Goal: Use online tool/utility: Utilize a website feature to perform a specific function

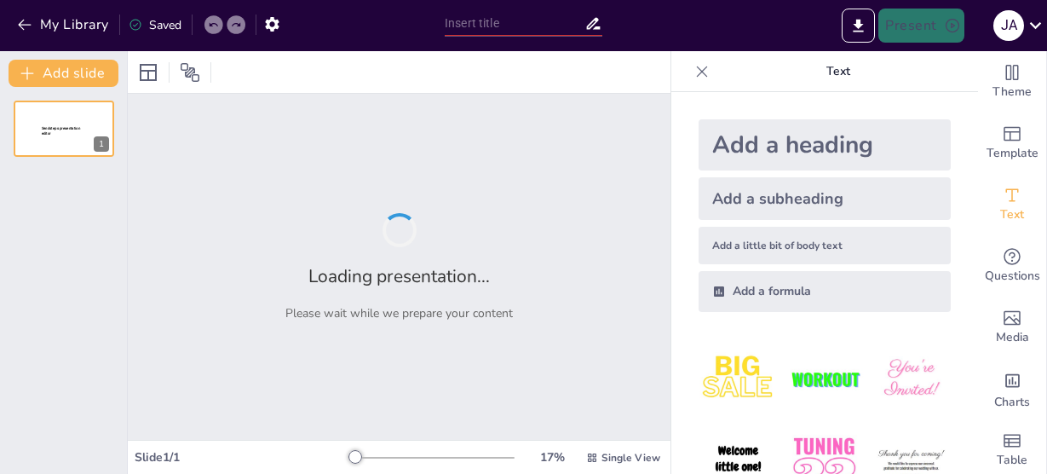
type input "Future Directions in Zero Trust Architecture: Challenges and Comparative Insigh…"
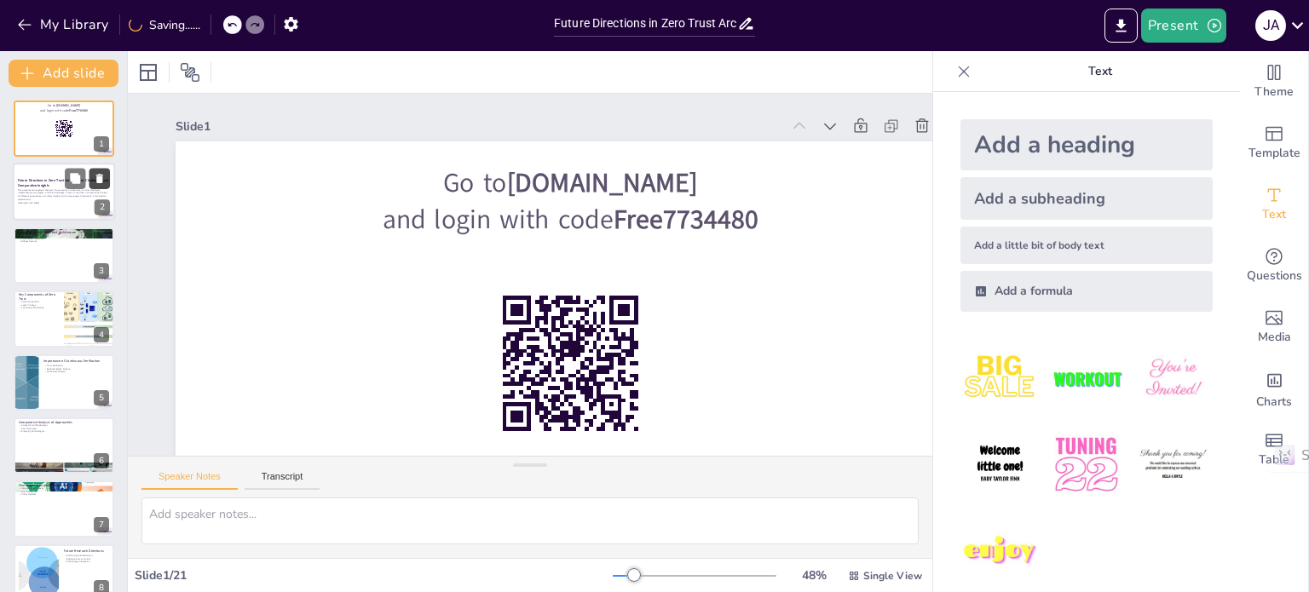
checkbox input "true"
click at [81, 173] on icon at bounding box center [75, 179] width 12 height 12
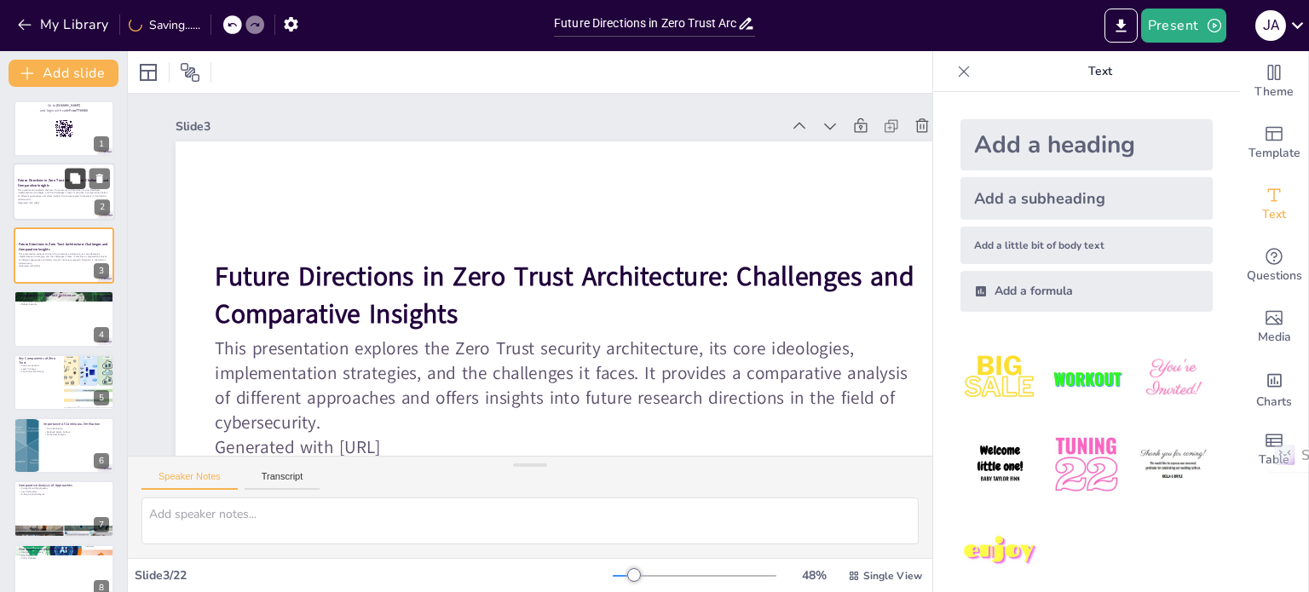
scroll to position [89, 0]
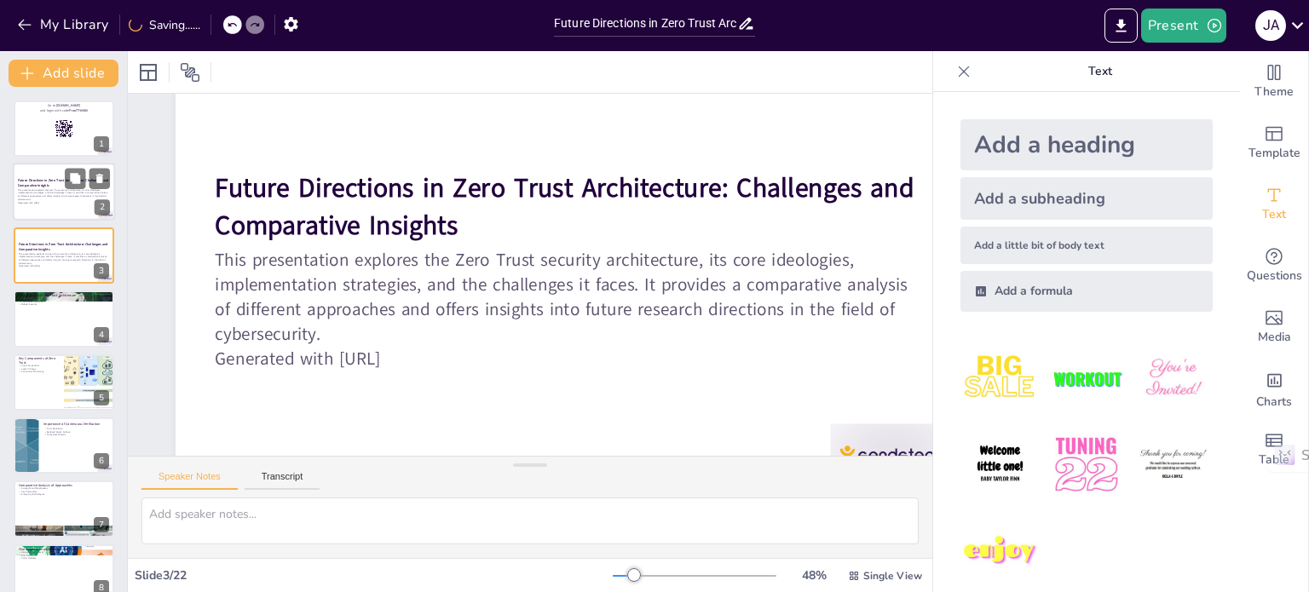
click at [40, 216] on div at bounding box center [64, 193] width 102 height 58
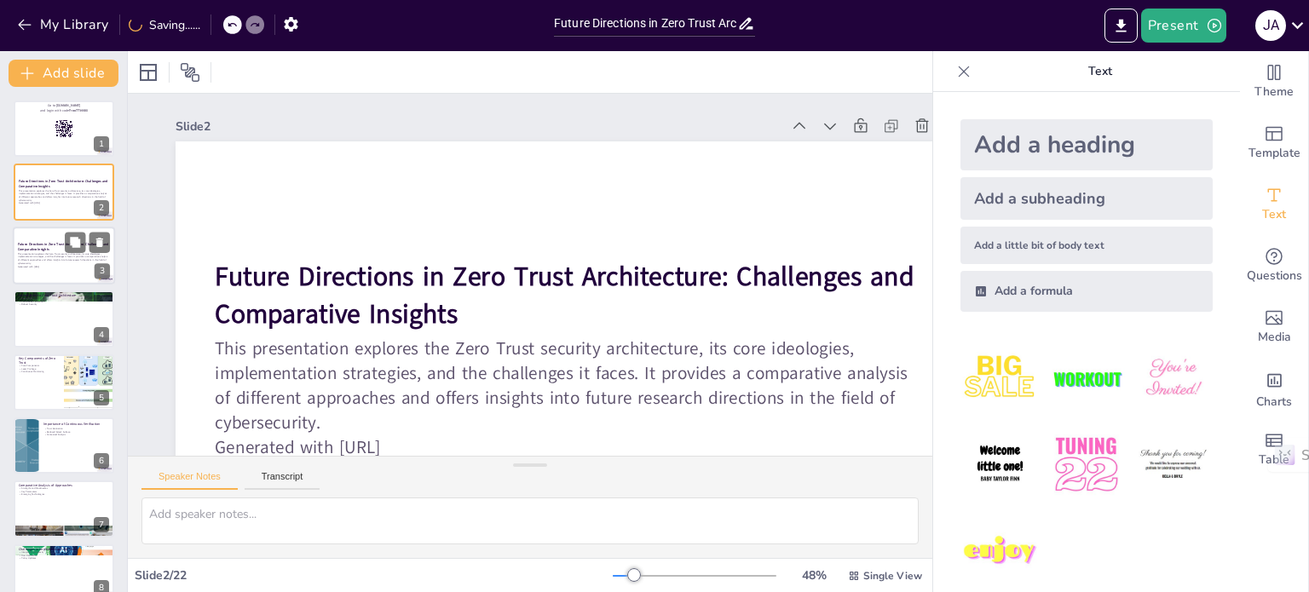
click at [44, 254] on p "This presentation explores the Zero Trust security architecture, its core ideol…" at bounding box center [64, 258] width 92 height 13
checkbox input "true"
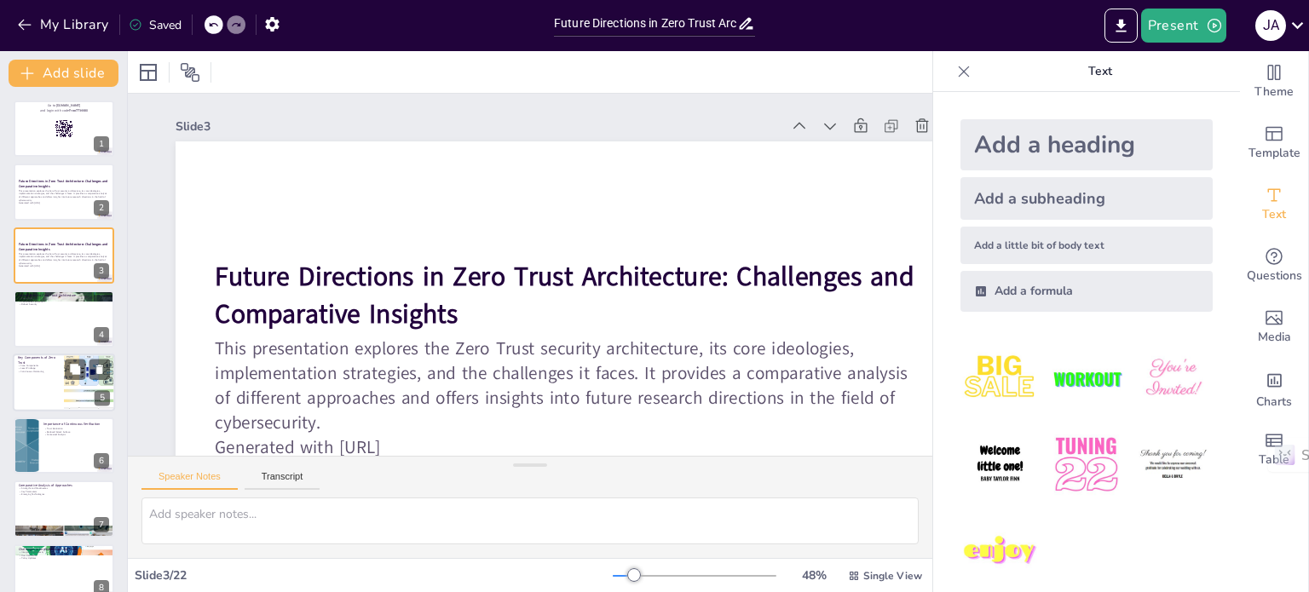
click at [56, 365] on p "Core Components" at bounding box center [38, 364] width 41 height 3
type textarea "Identity verification is a foundational component of Zero Trust Architecture. I…"
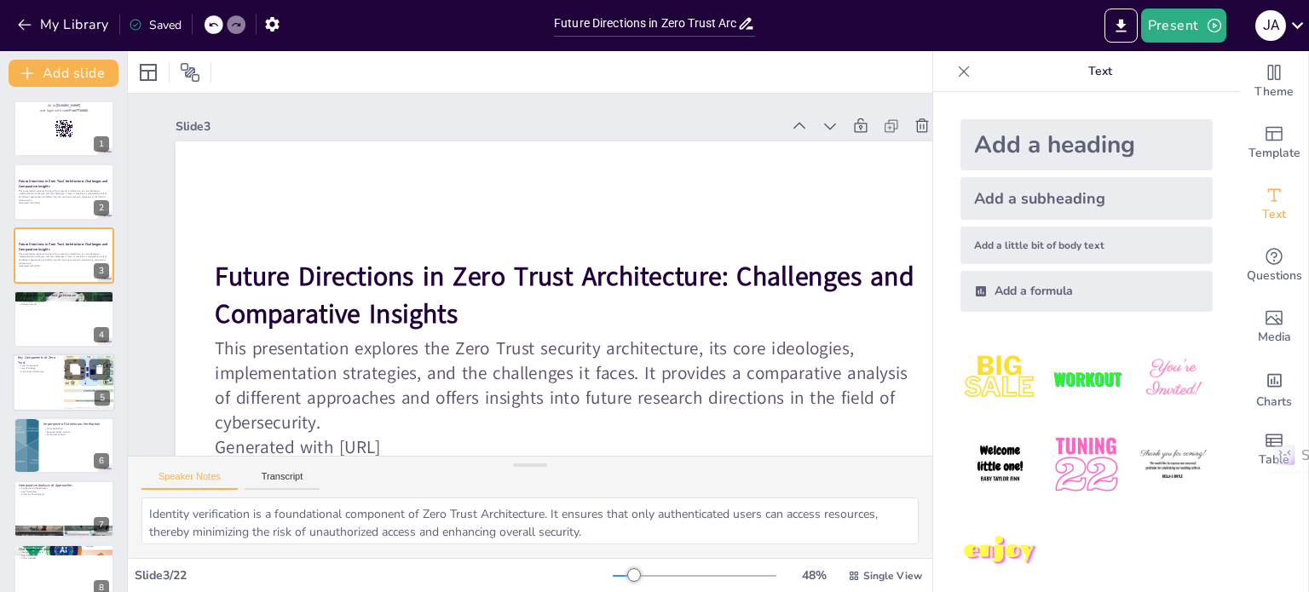
scroll to position [43, 0]
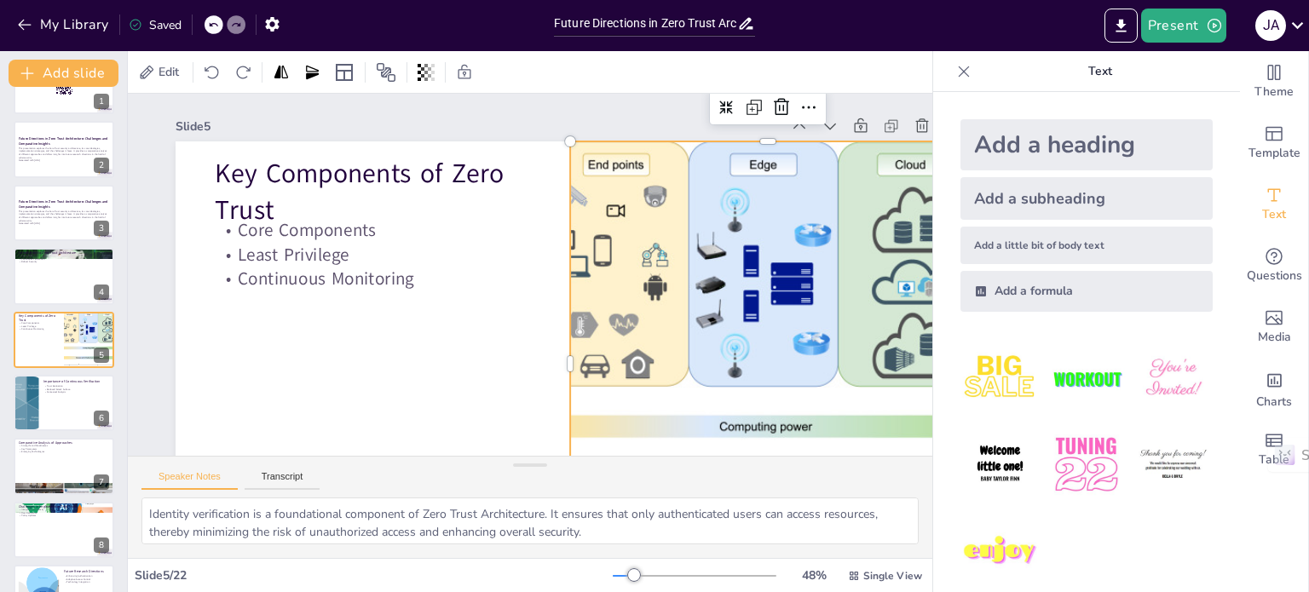
click at [659, 289] on div at bounding box center [767, 363] width 544 height 444
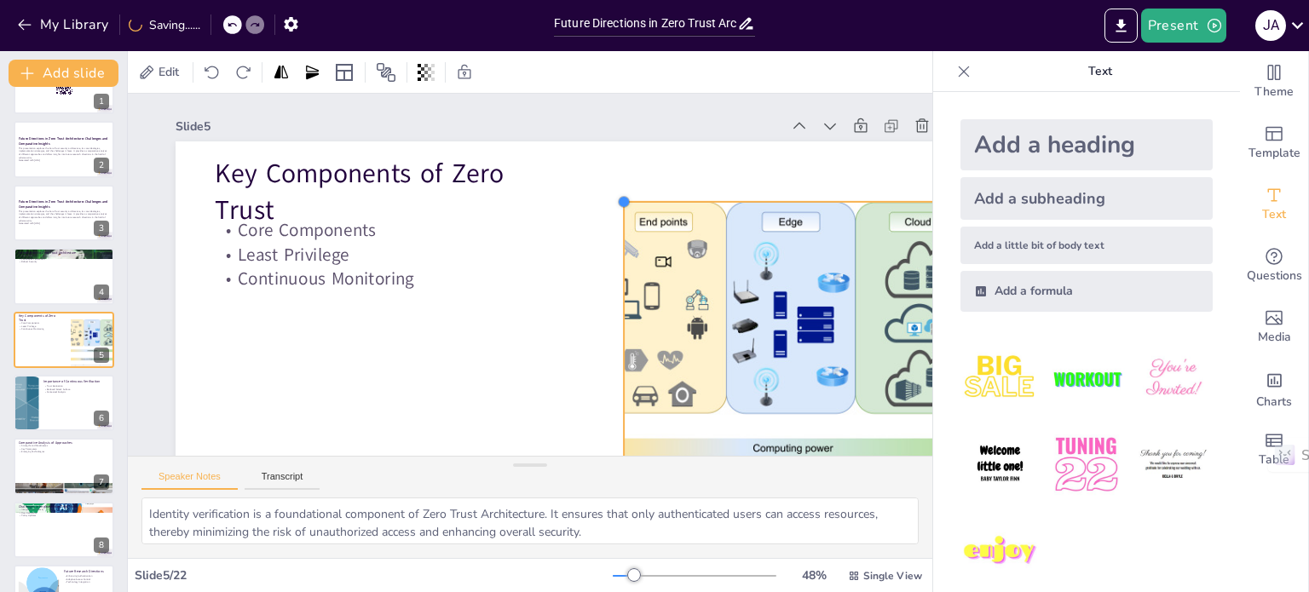
drag, startPoint x: 570, startPoint y: 140, endPoint x: 624, endPoint y: 200, distance: 80.9
click at [624, 204] on div at bounding box center [631, 211] width 15 height 15
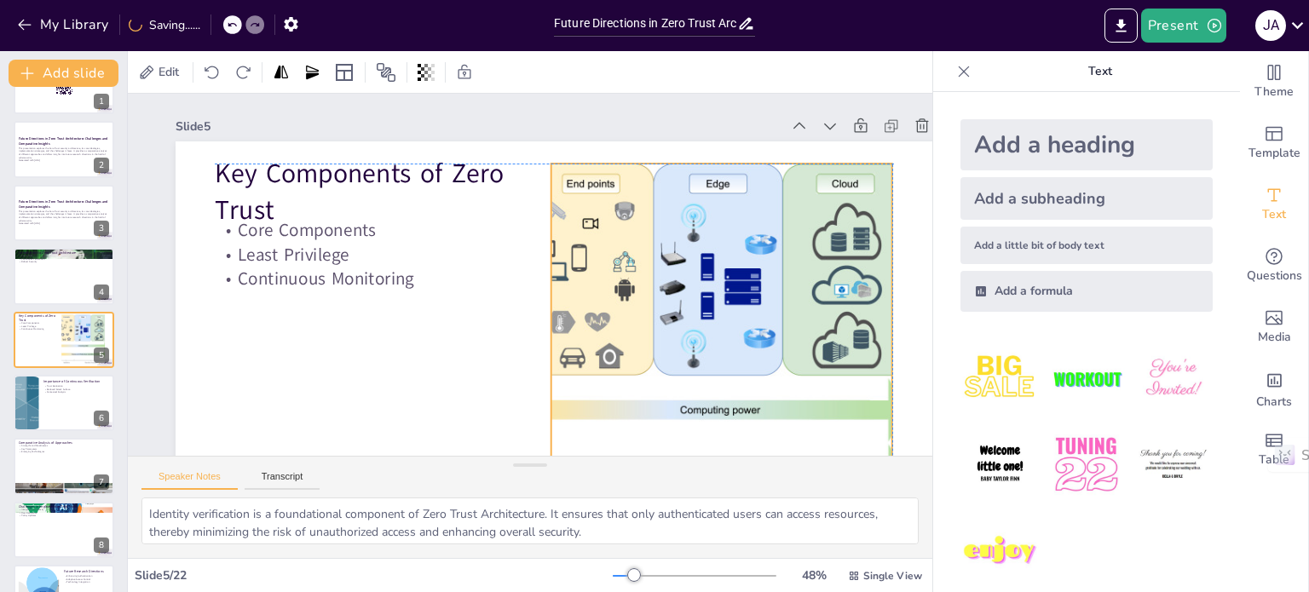
drag, startPoint x: 691, startPoint y: 298, endPoint x: 620, endPoint y: 261, distance: 80.0
click at [620, 261] on div at bounding box center [721, 355] width 470 height 383
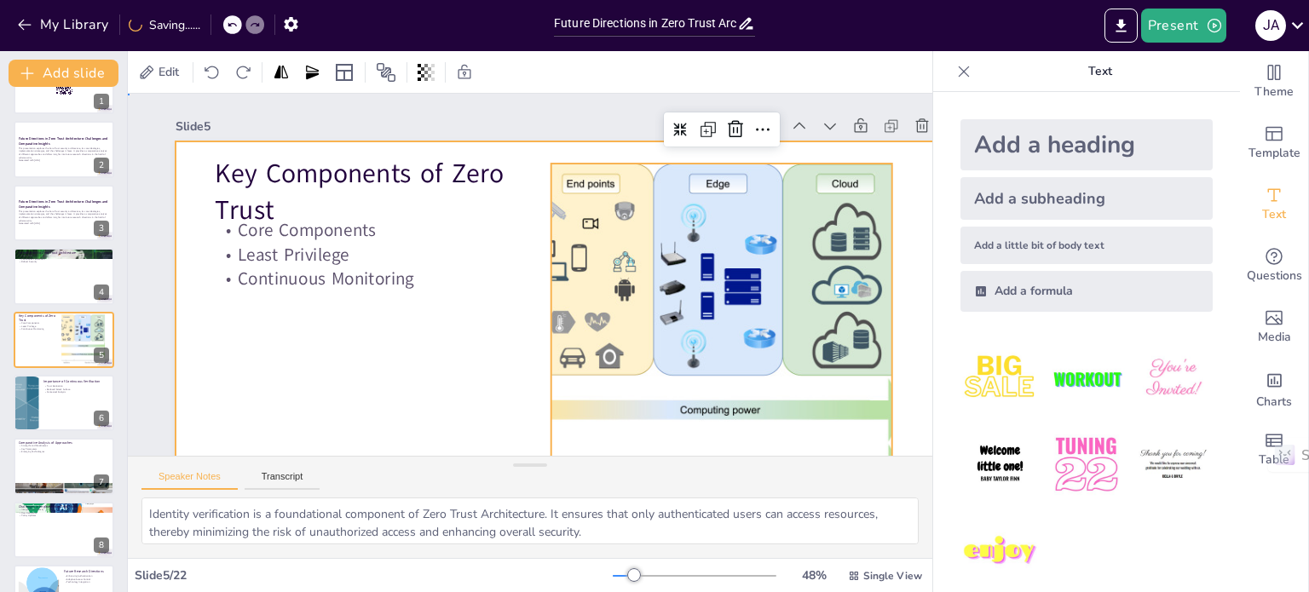
click at [455, 337] on div at bounding box center [561, 367] width 832 height 524
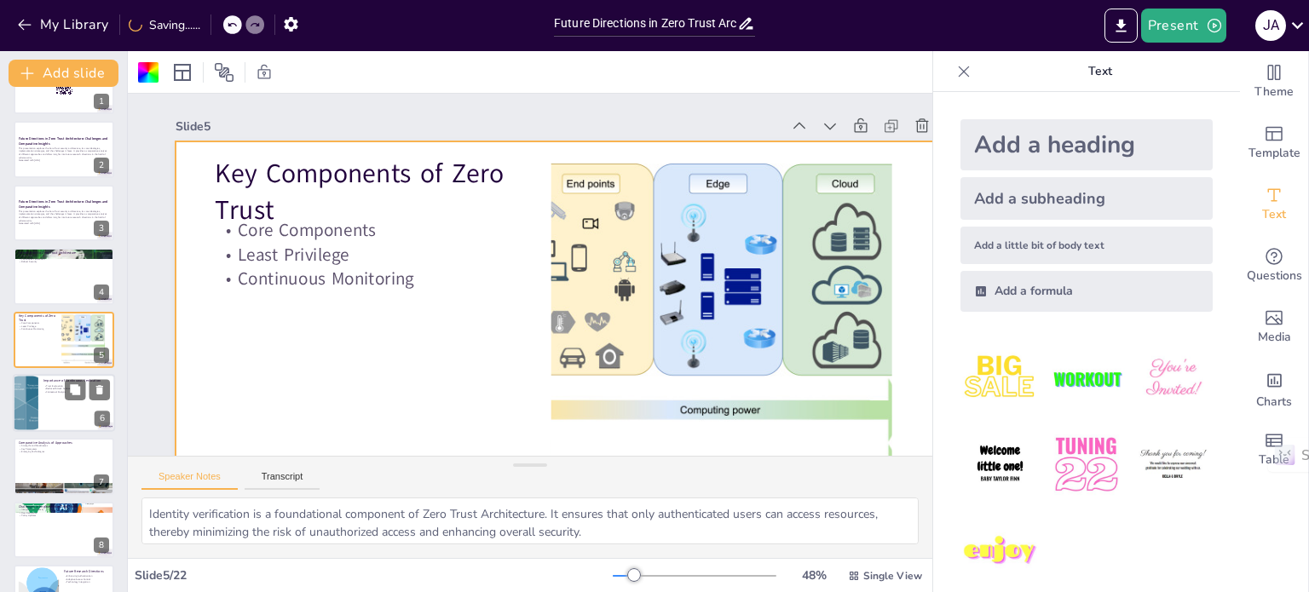
checkbox input "true"
click at [43, 406] on div at bounding box center [64, 403] width 102 height 58
type textarea "The process of evaluating trust continuously is crucial in Zero Trust Architect…"
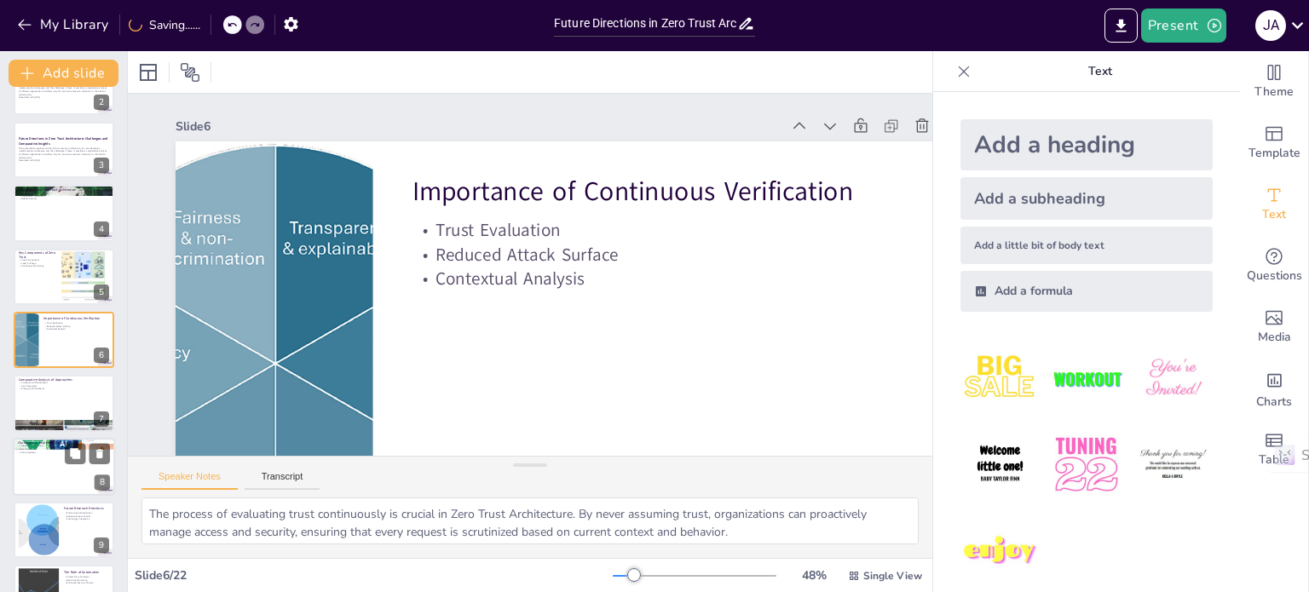
checkbox input "true"
click at [55, 473] on div at bounding box center [64, 467] width 102 height 58
type textarea "The complexity of integrating Zero Trust Architecture with existing systems can…"
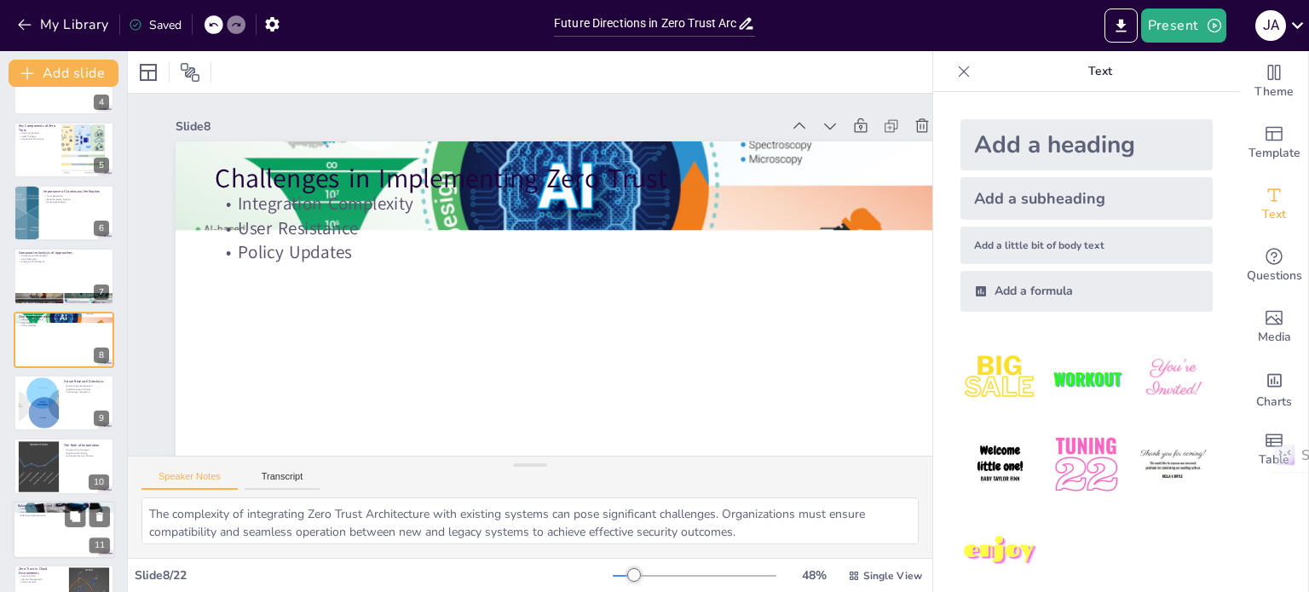
checkbox input "true"
click at [58, 473] on p "Effective Implementation" at bounding box center [64, 515] width 92 height 3
type textarea "Balancing security measures with usability is essential for successful Zero Tru…"
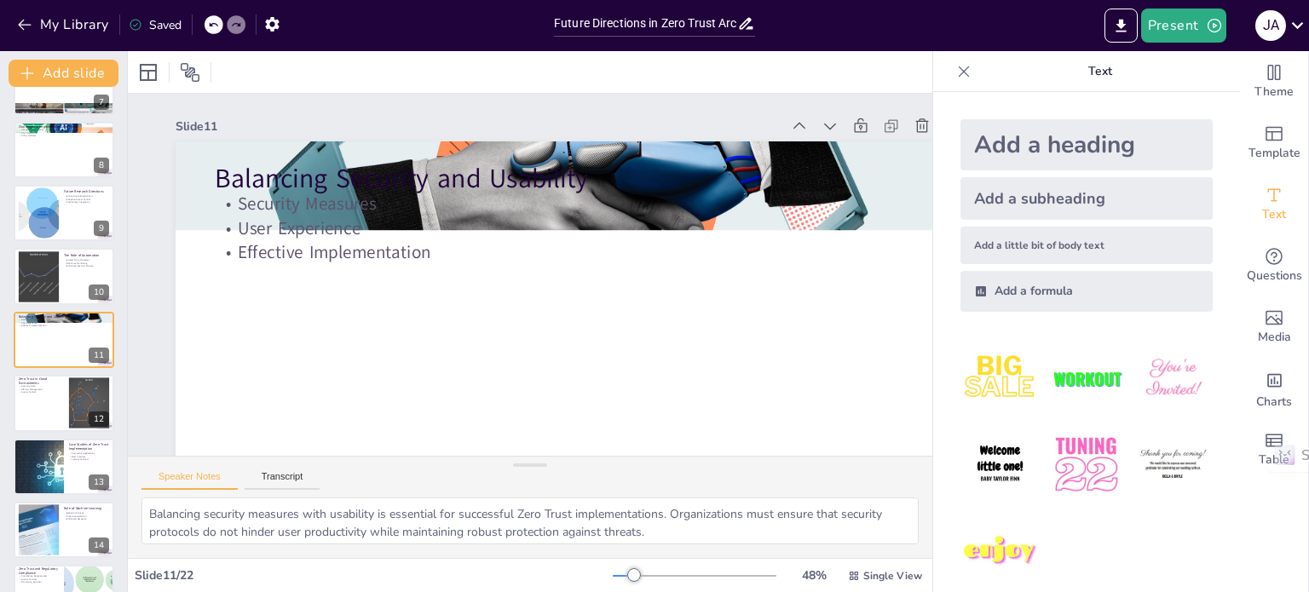
checkbox input "true"
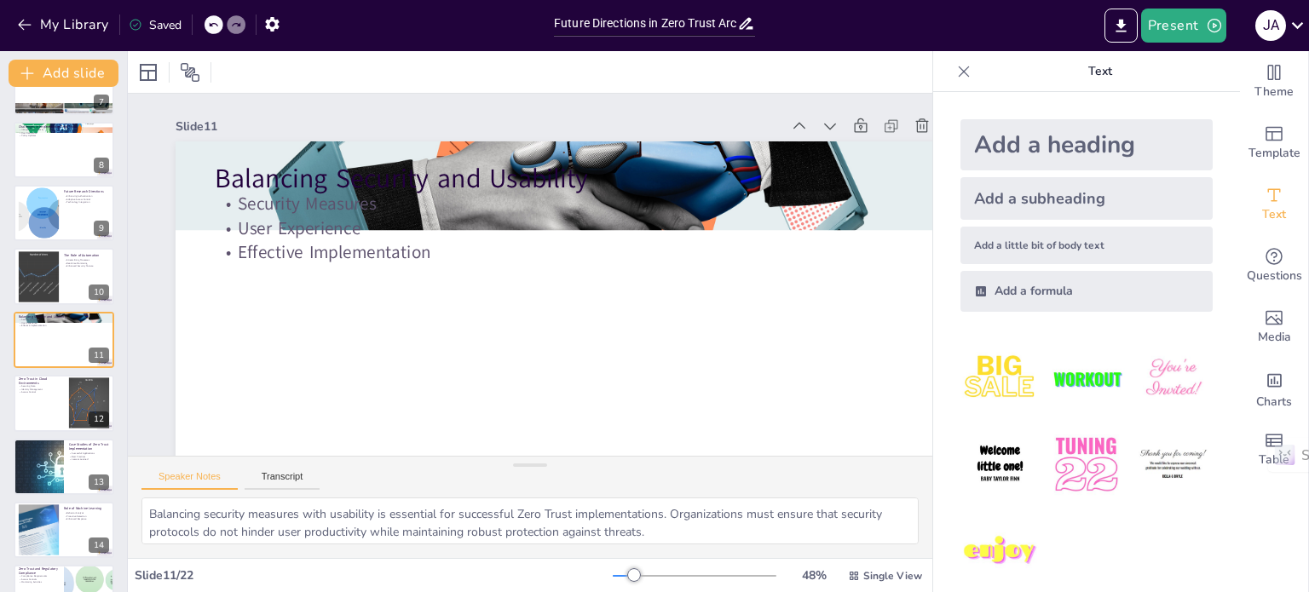
checkbox input "true"
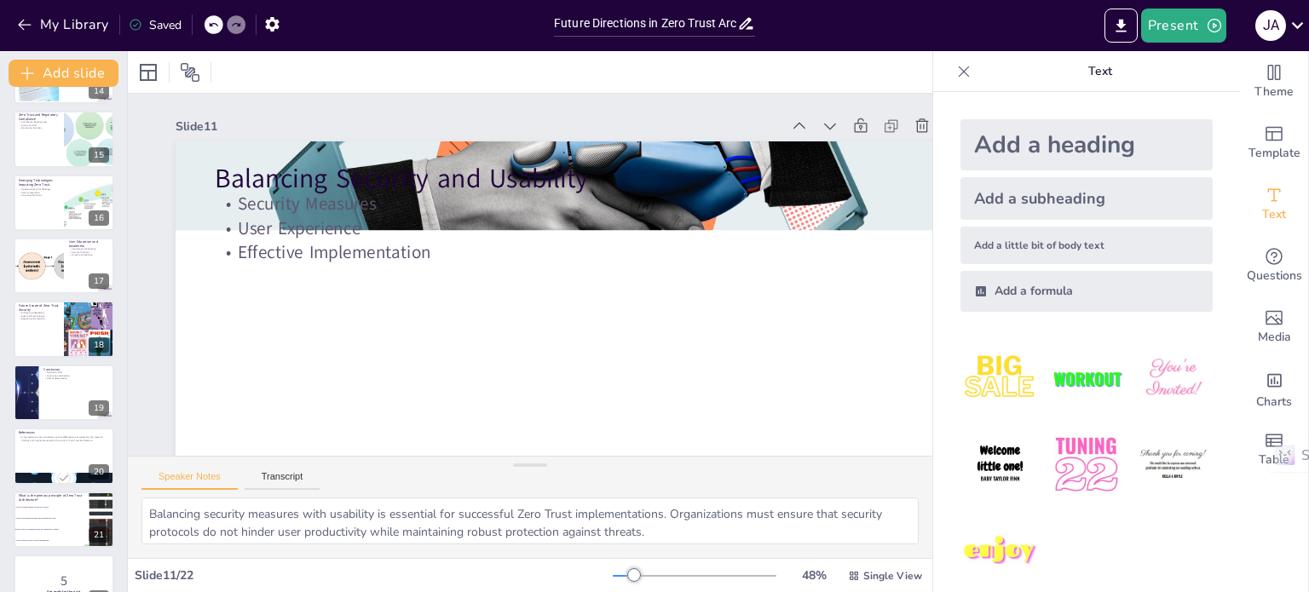
scroll to position [909, 0]
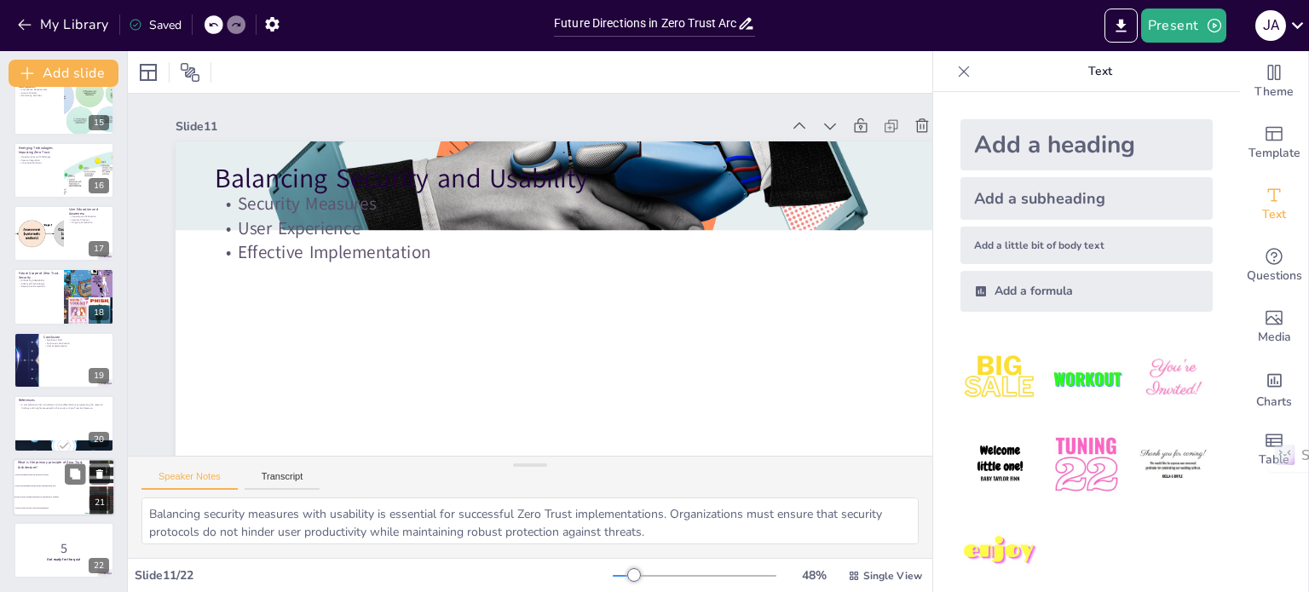
checkbox input "true"
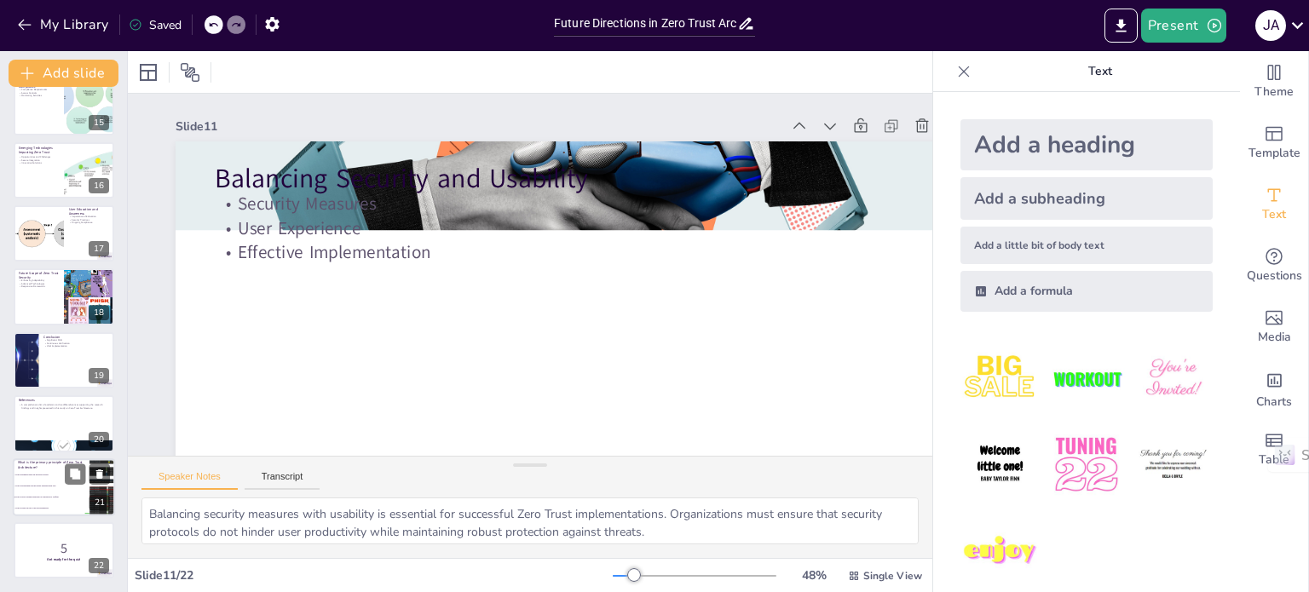
checkbox input "true"
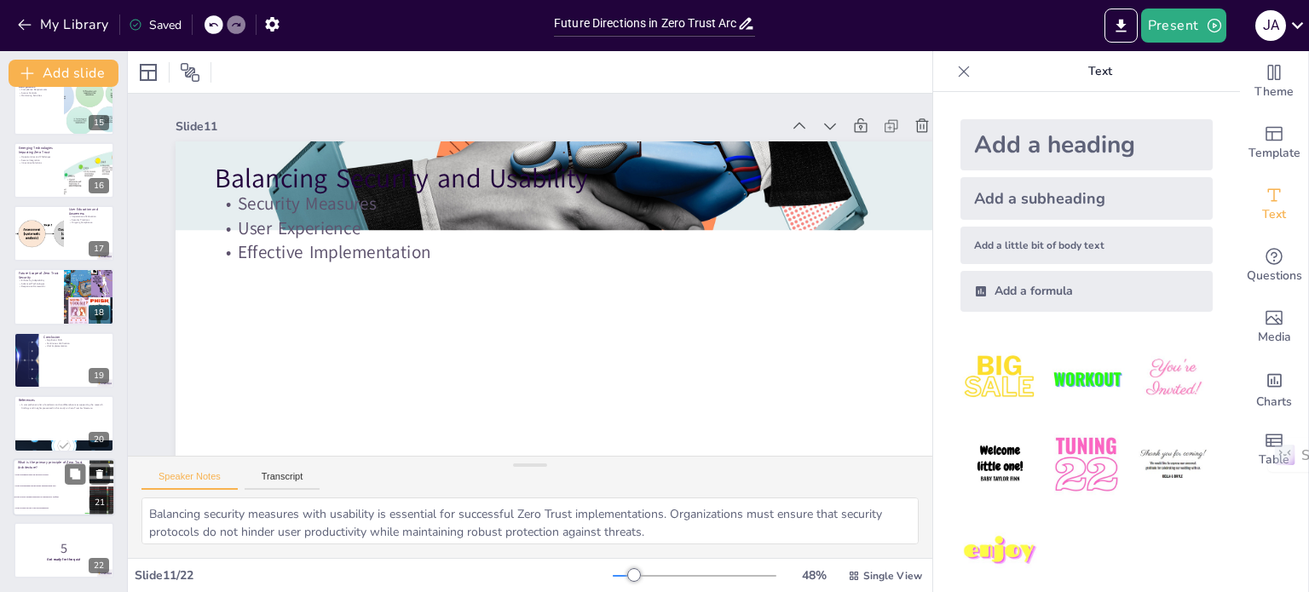
checkbox input "true"
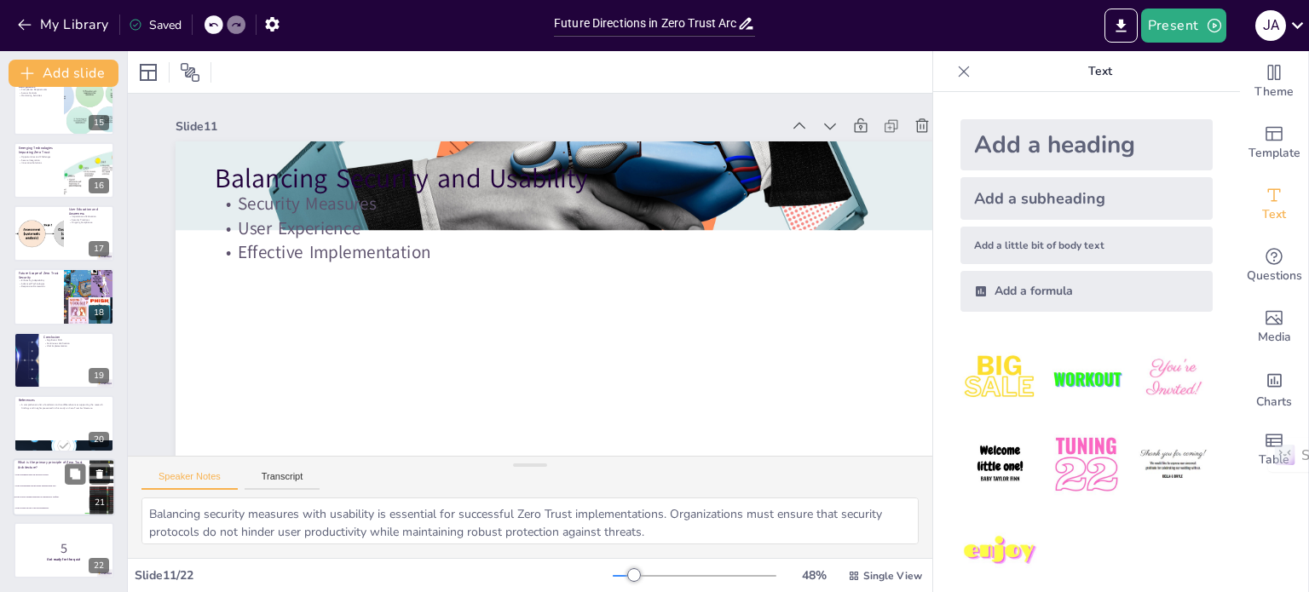
checkbox input "true"
click at [49, 473] on li "Trust is assumed based on network location." at bounding box center [51, 474] width 77 height 11
type textarea "The correct answer is "Trust is never assumed and must be continuously verified…"
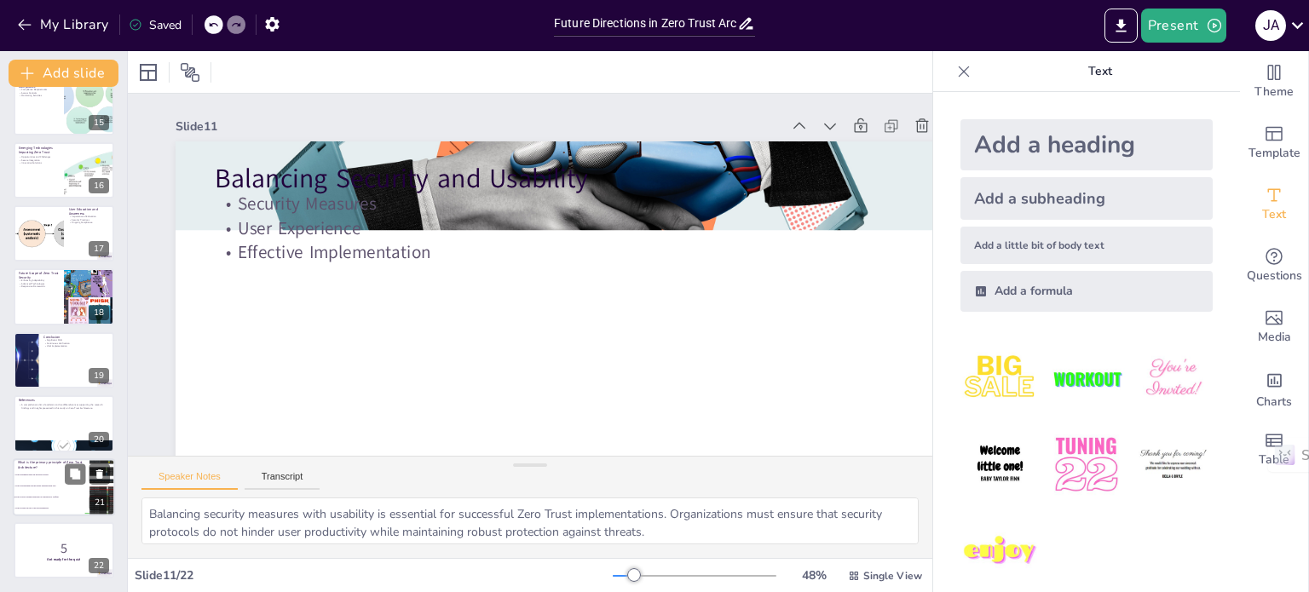
checkbox input "true"
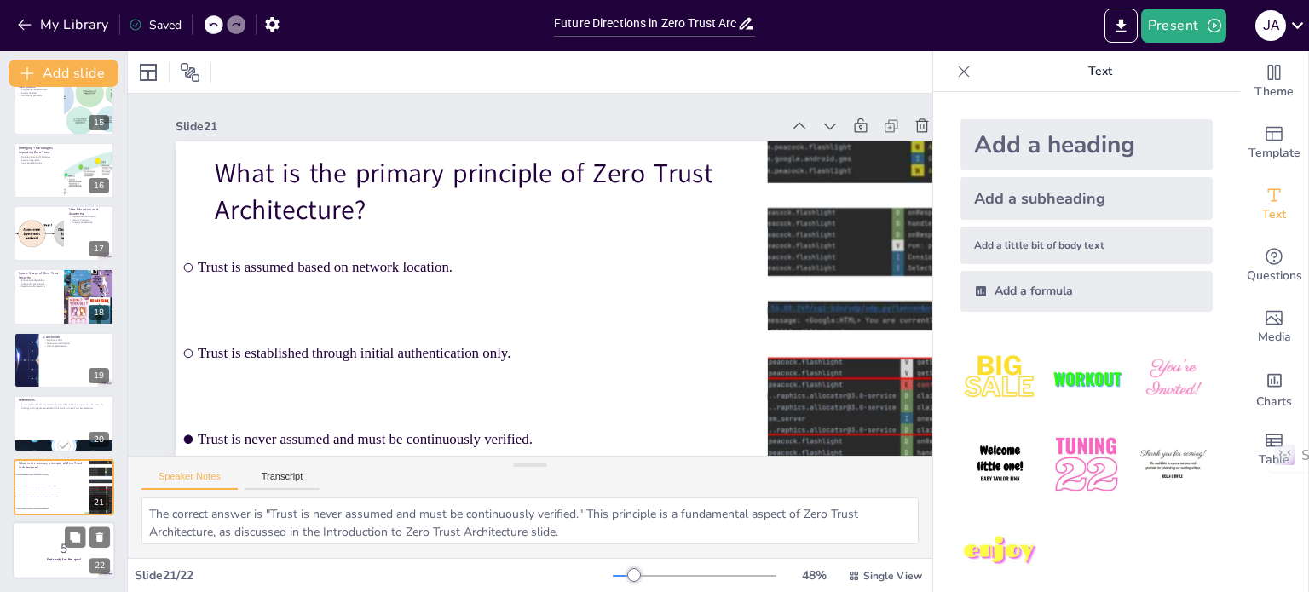
checkbox input "true"
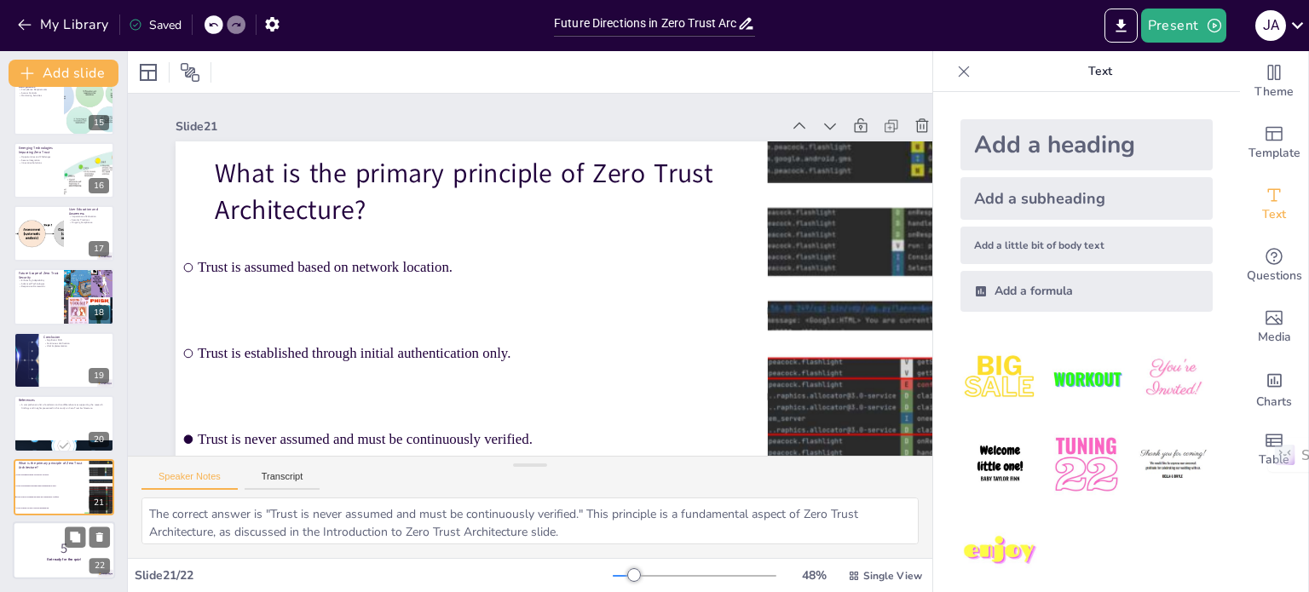
checkbox input "true"
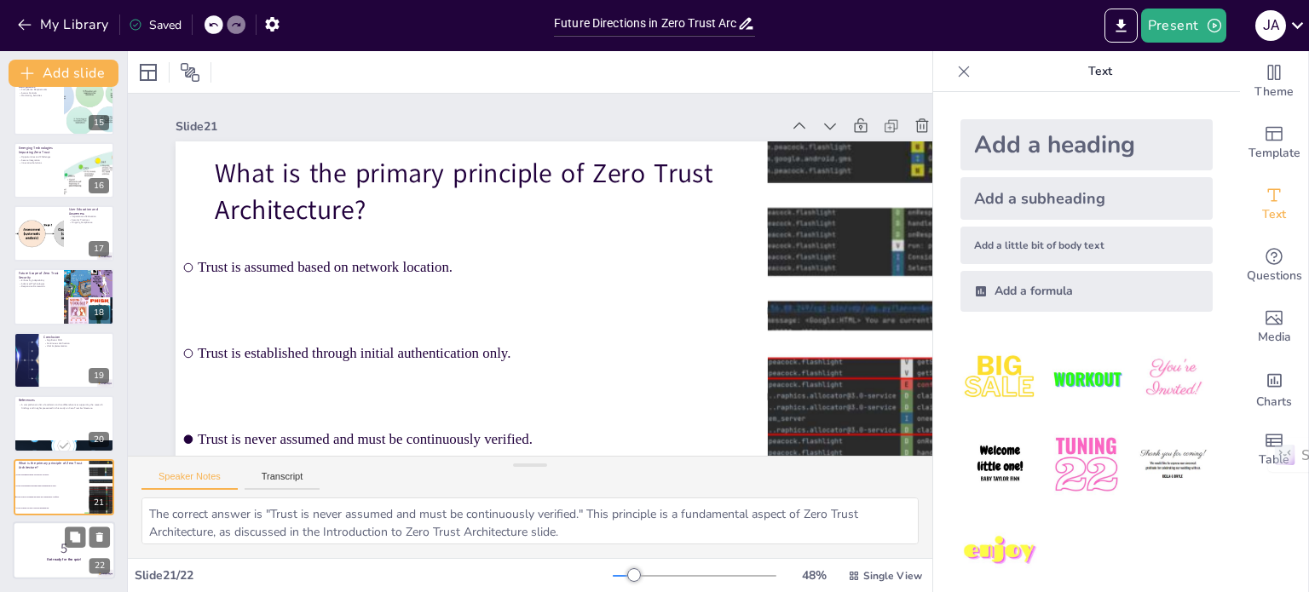
checkbox input "true"
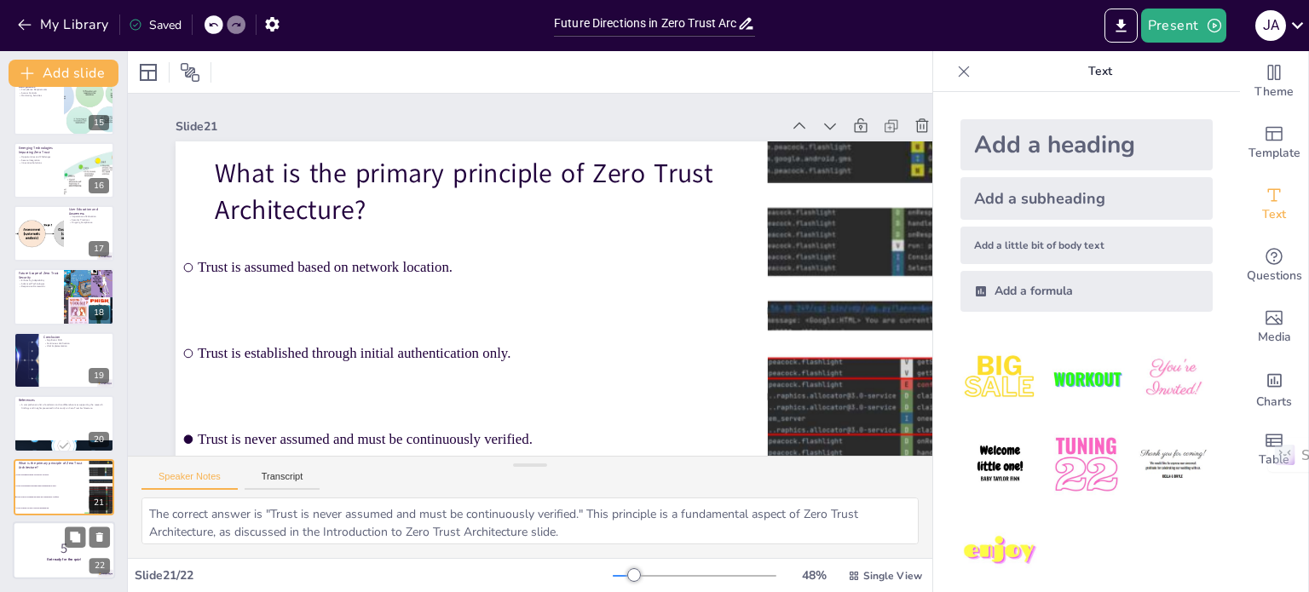
checkbox input "true"
click at [51, 473] on p "5" at bounding box center [64, 548] width 92 height 19
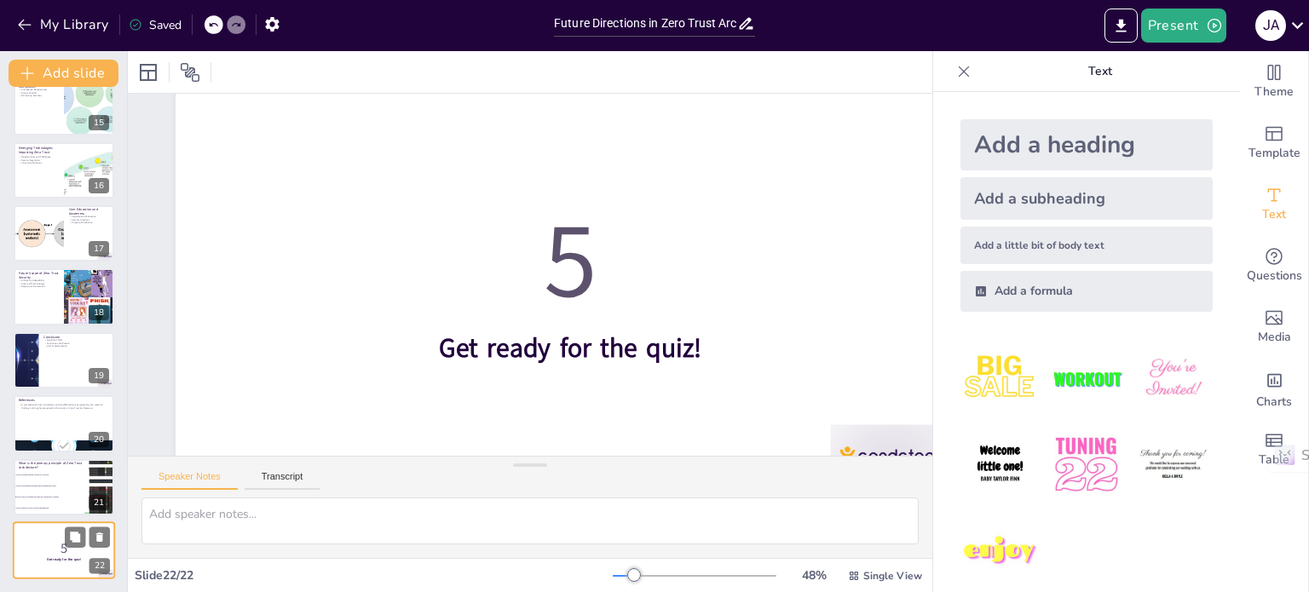
scroll to position [89, 0]
checkbox input "true"
click at [44, 236] on div at bounding box center [38, 233] width 188 height 58
type textarea "Educating users about Zero Trust principles is vital for successful implementat…"
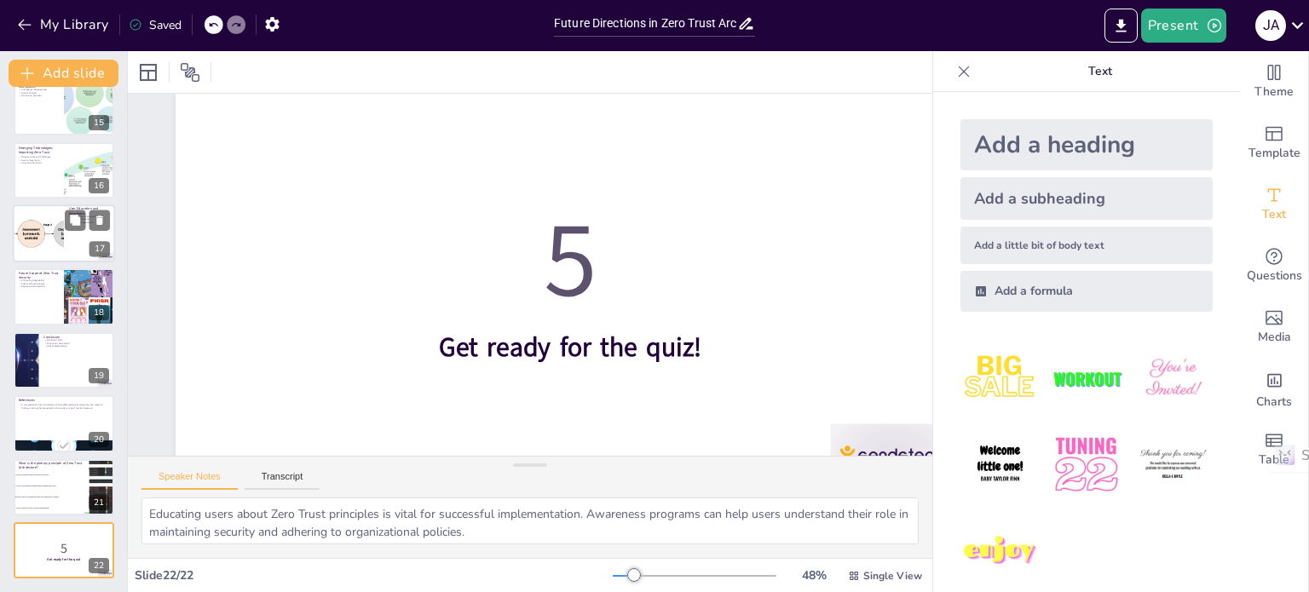
scroll to position [0, 0]
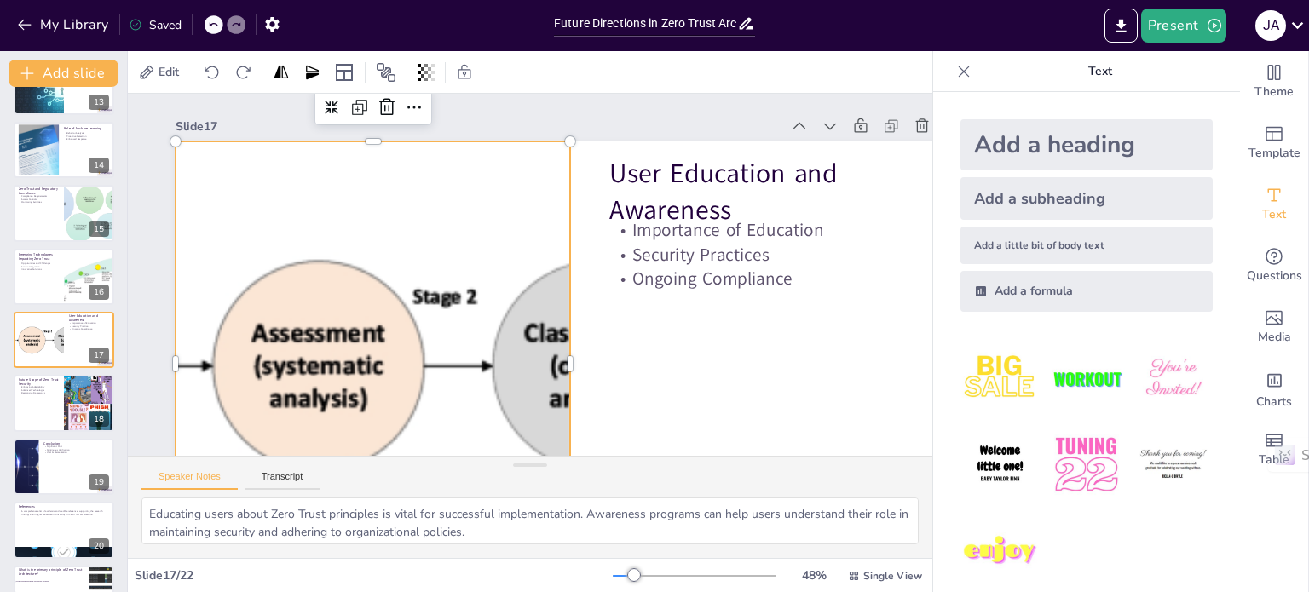
click at [424, 288] on div at bounding box center [372, 363] width 1447 height 444
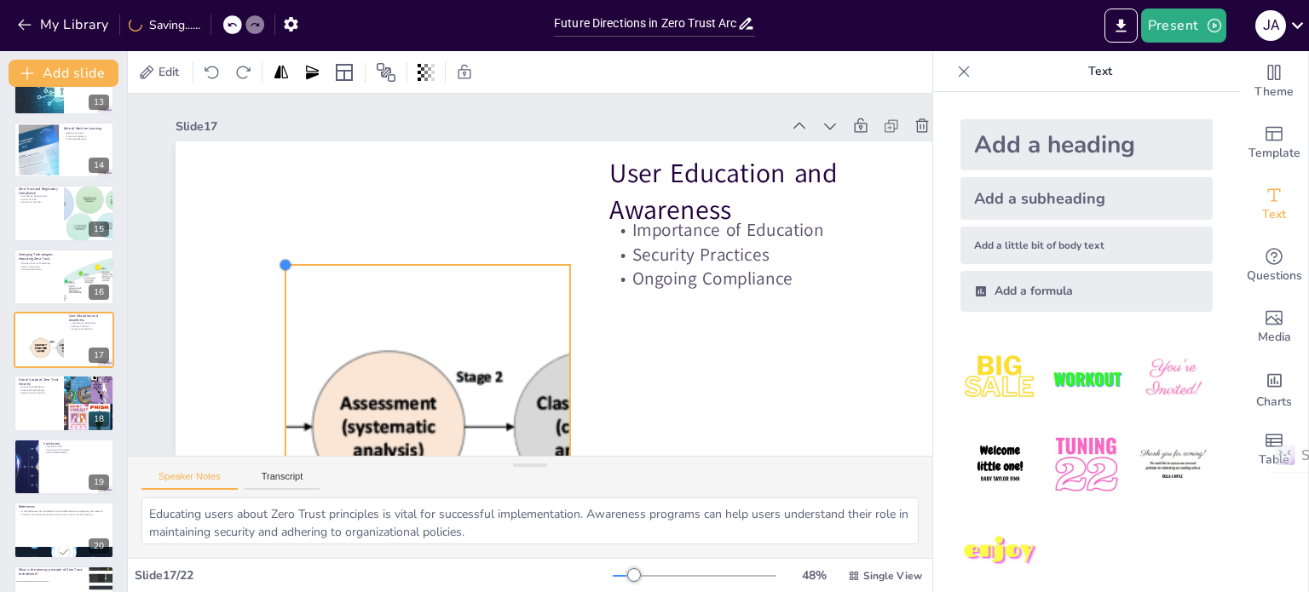
drag, startPoint x: 176, startPoint y: 135, endPoint x: 337, endPoint y: 259, distance: 203.0
click at [337, 259] on div "User Education and Awareness Importance of Education Security Practices Ongoing…" at bounding box center [570, 363] width 789 height 444
click at [393, 342] on div at bounding box center [412, 414] width 1073 height 428
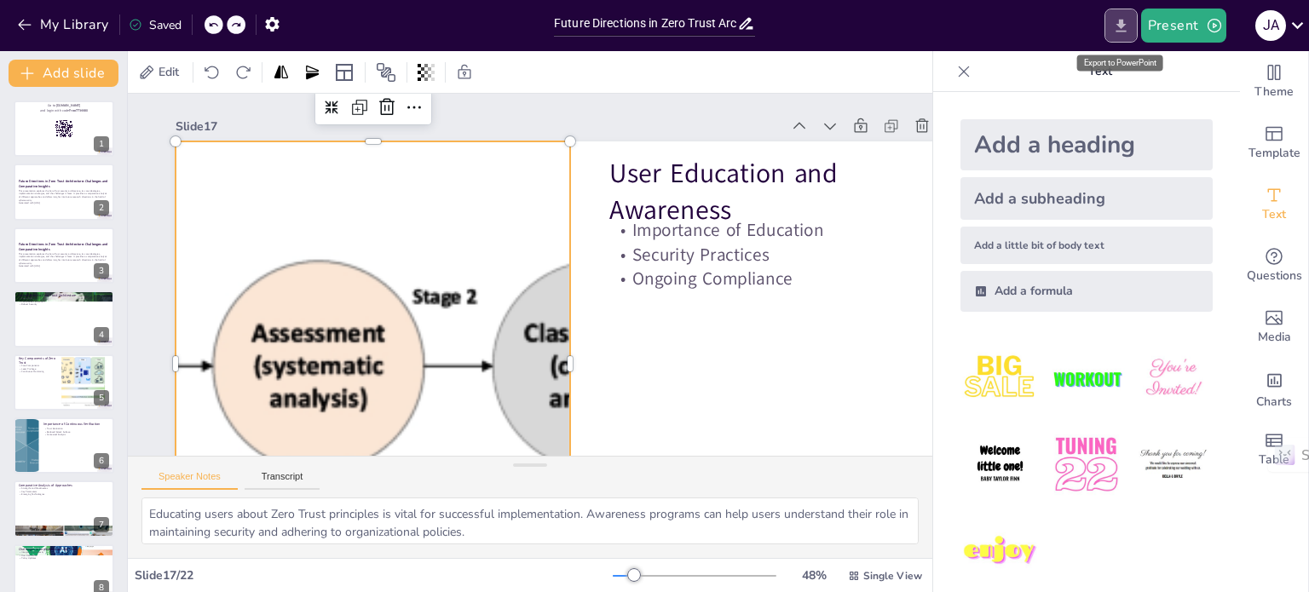
click at [1046, 31] on icon "Export to PowerPoint" at bounding box center [1120, 25] width 10 height 13
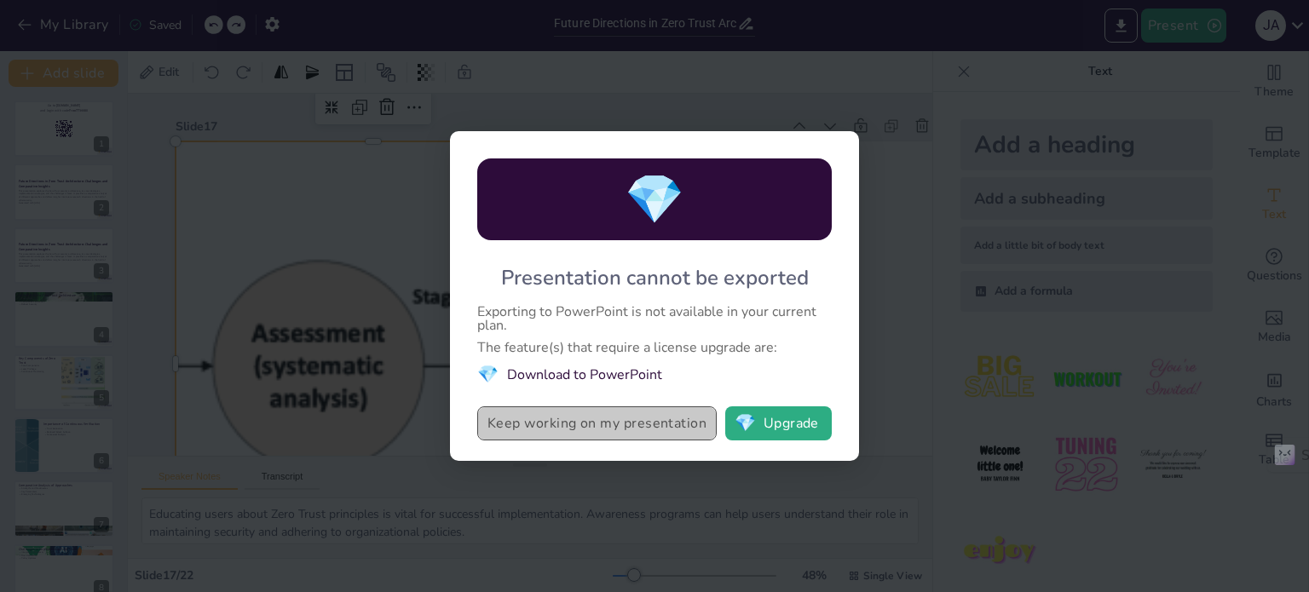
click at [607, 430] on button "Keep working on my presentation" at bounding box center [596, 423] width 239 height 34
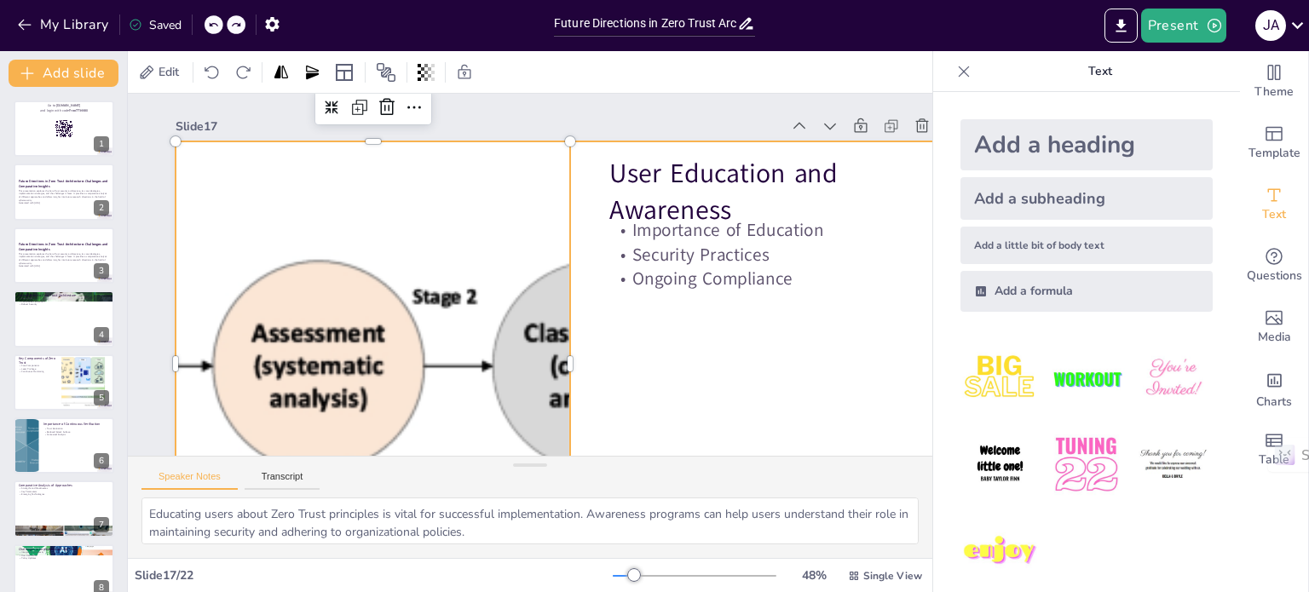
checkbox input "true"
click at [1046, 30] on icon "Export to PowerPoint" at bounding box center [1121, 26] width 18 height 18
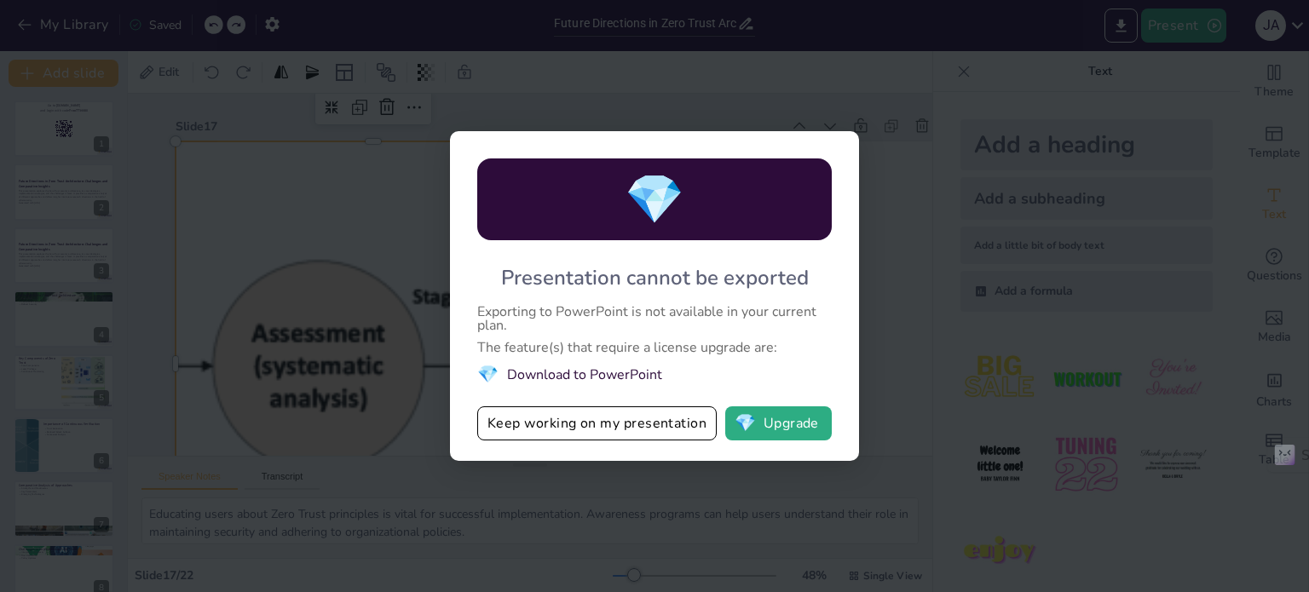
click at [930, 395] on div "💎 Presentation cannot be exported Exporting to PowerPoint is not available in y…" at bounding box center [654, 296] width 1309 height 592
click at [214, 50] on div "💎 Presentation cannot be exported Exporting to PowerPoint is not available in y…" at bounding box center [654, 296] width 1309 height 592
click at [363, 434] on div "💎 Presentation cannot be exported Exporting to PowerPoint is not available in y…" at bounding box center [654, 296] width 1309 height 592
